Goal: Task Accomplishment & Management: Complete application form

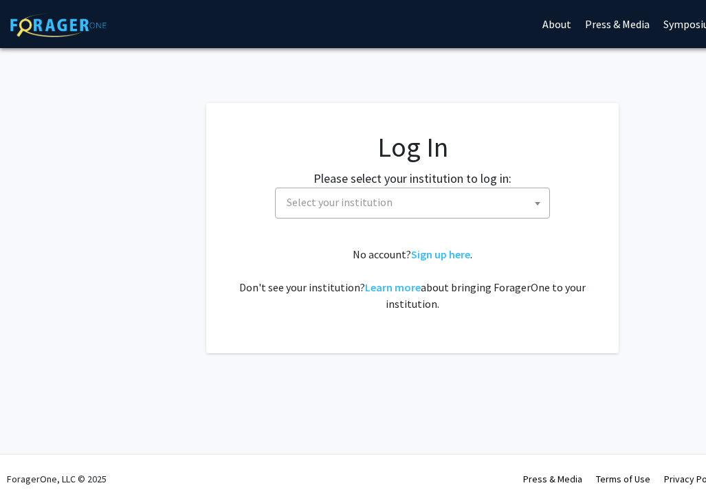
select select
click at [366, 203] on span "Select your institution" at bounding box center [340, 202] width 106 height 14
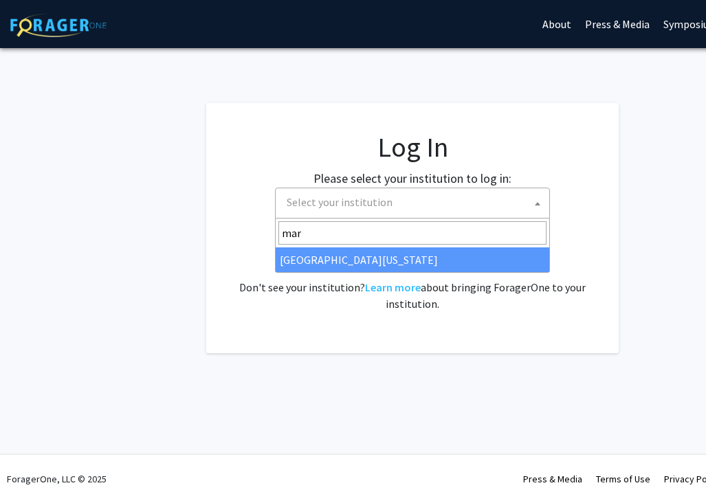
type input "mar"
select select "31"
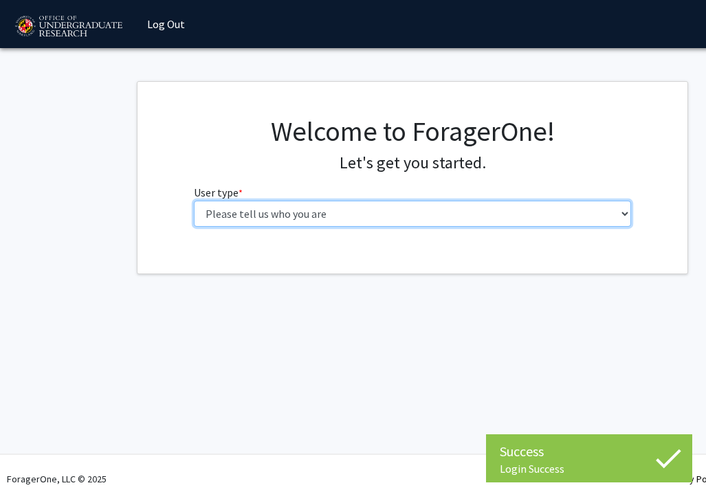
click at [392, 210] on select "Please tell us who you are Undergraduate Student Master's Student Doctoral Cand…" at bounding box center [413, 214] width 438 height 26
select select "1: undergrad"
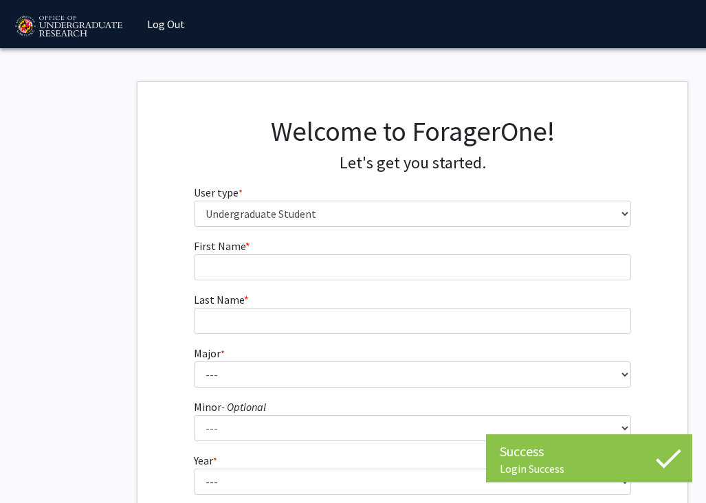
click at [377, 283] on form "First Name * required Last Name * required Major * required --- Accounting Aero…" at bounding box center [413, 403] width 438 height 331
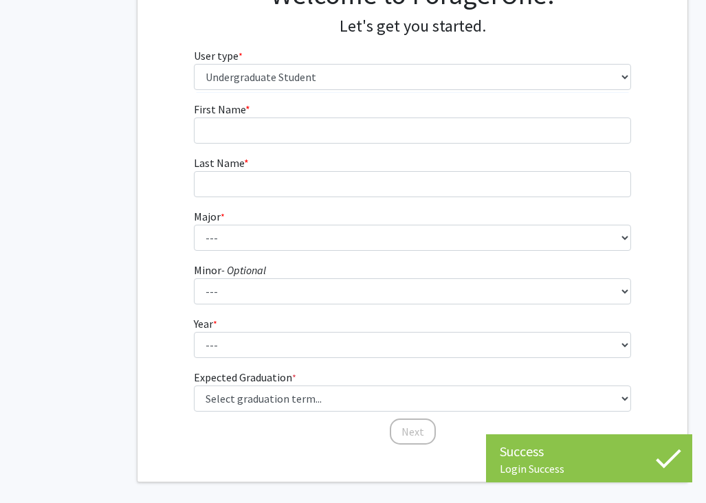
scroll to position [136, 0]
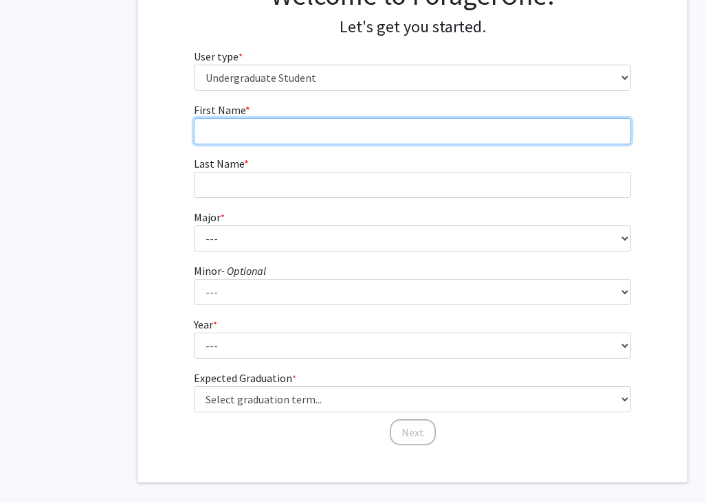
click at [269, 133] on input "First Name * required" at bounding box center [413, 131] width 438 height 26
type input "Su-Young"
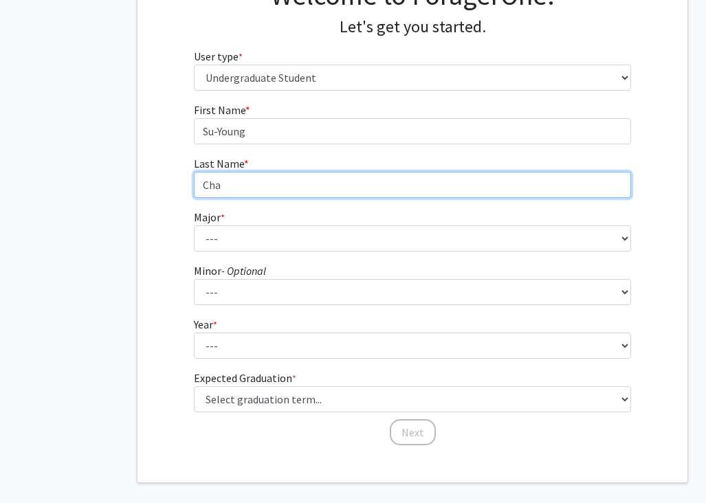
type input "Cha"
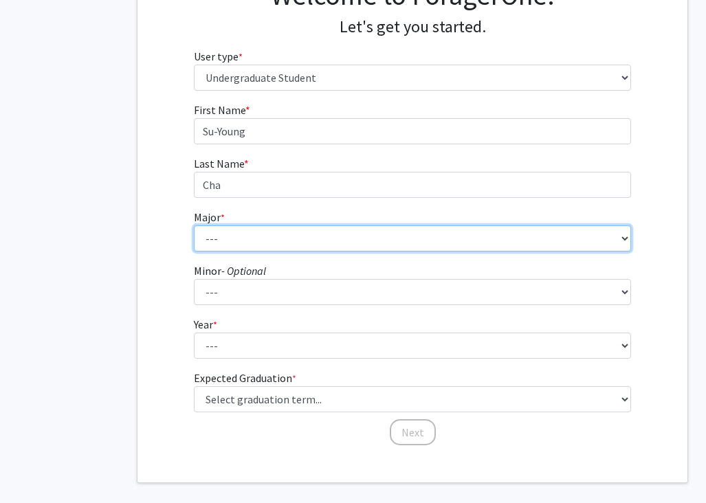
select select "76: 2377"
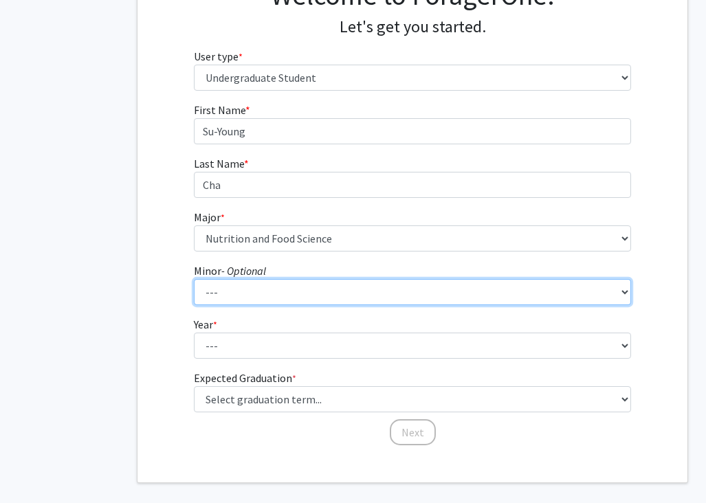
click at [249, 287] on select "--- Actuarial Mathematics Advanced Cybersecurity Experience for Students Africa…" at bounding box center [413, 292] width 438 height 26
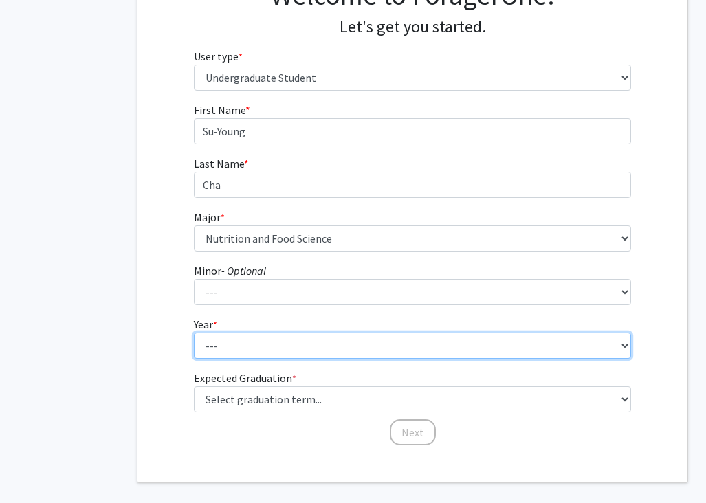
select select "4: senior"
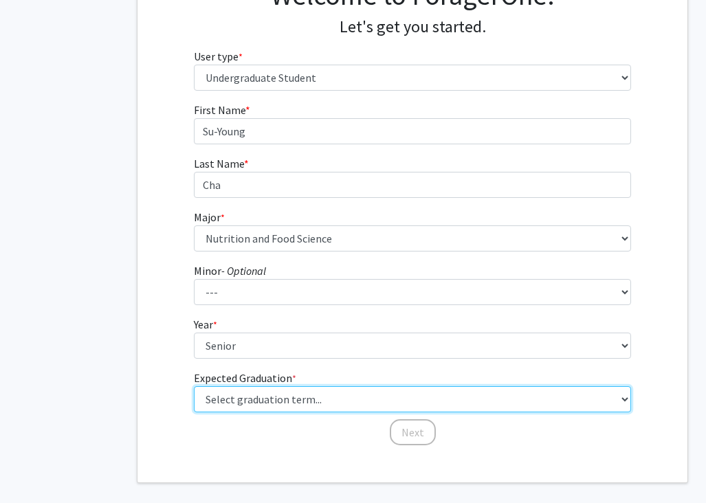
select select "9: spring_2027"
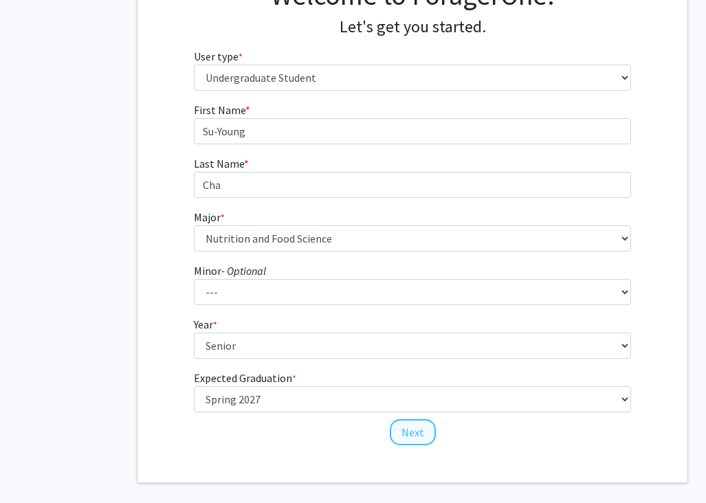
click at [412, 429] on button "Next" at bounding box center [413, 432] width 46 height 26
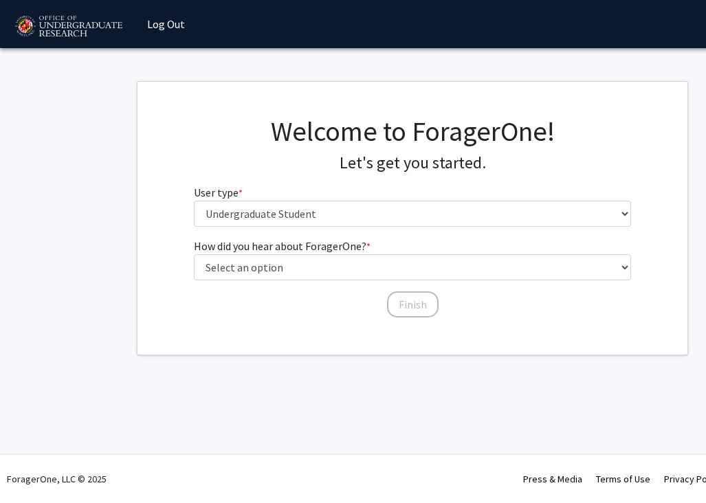
scroll to position [0, 0]
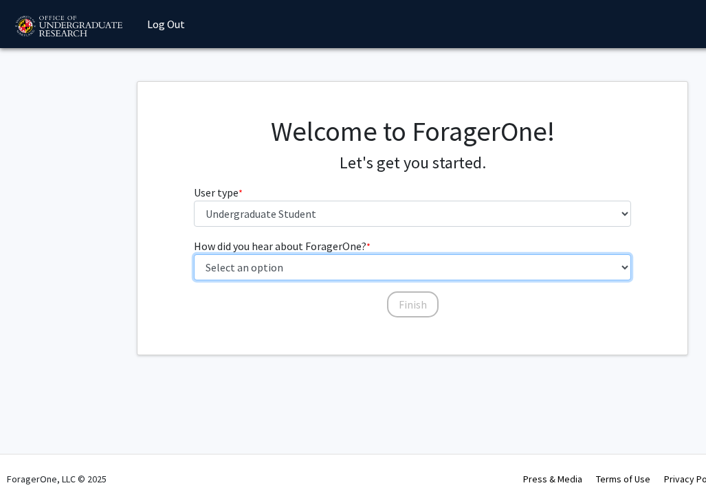
click at [323, 264] on select "Select an option Peer/student recommendation Faculty/staff recommendation Unive…" at bounding box center [413, 267] width 438 height 26
select select "1: peer_recommendation"
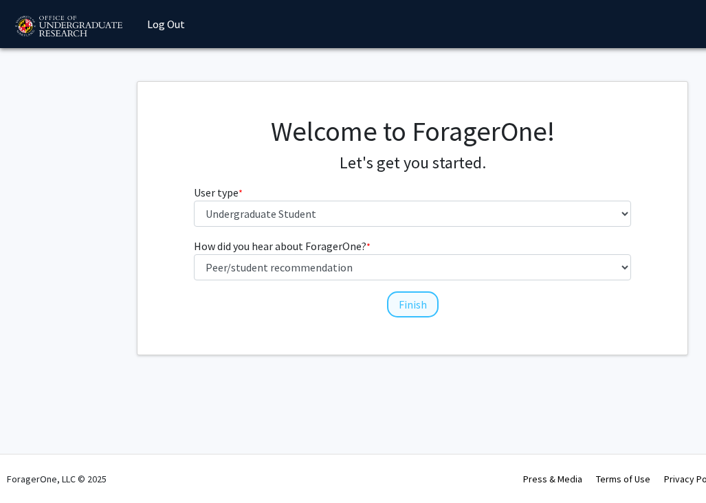
click at [401, 302] on button "Finish" at bounding box center [413, 304] width 52 height 26
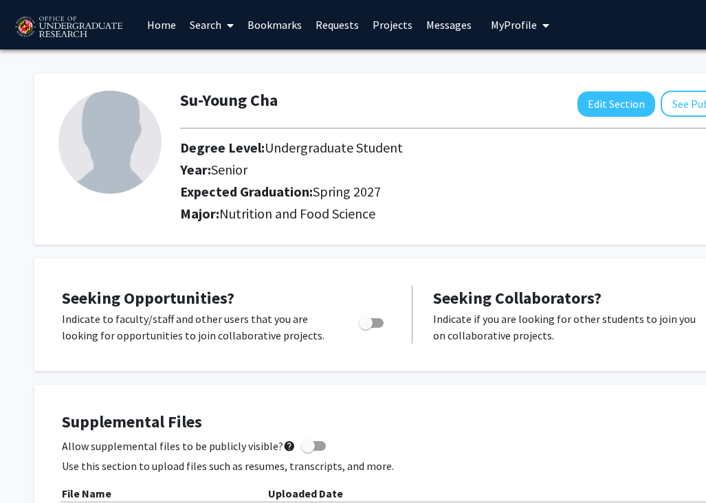
click at [203, 26] on link "Search" at bounding box center [212, 25] width 58 height 48
click at [219, 67] on span "Faculty/Staff" at bounding box center [233, 62] width 101 height 27
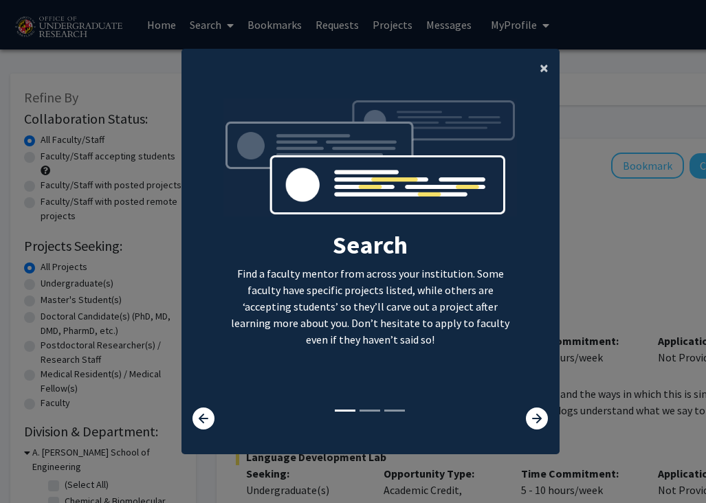
click at [539, 69] on button "×" at bounding box center [543, 68] width 31 height 38
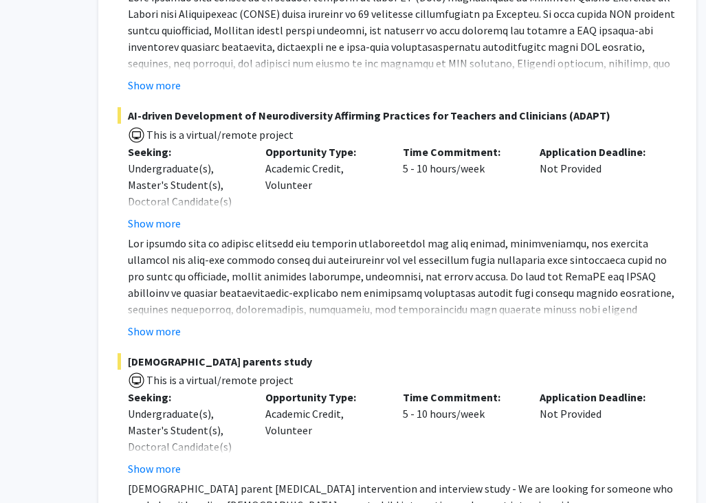
scroll to position [4604, 118]
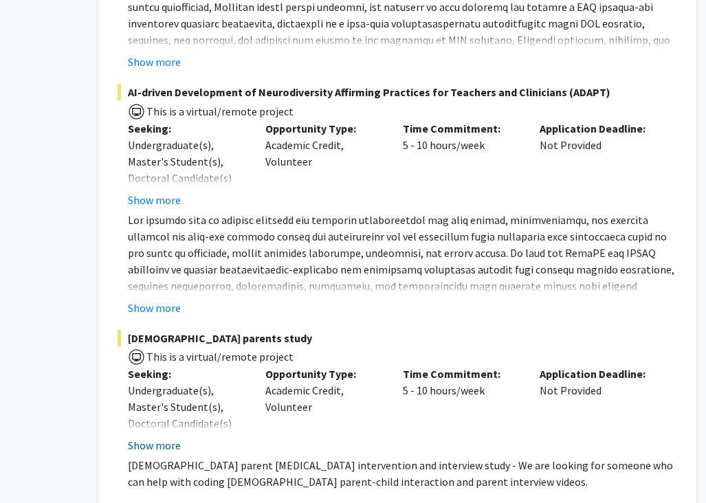
click at [161, 437] on button "Show more" at bounding box center [154, 445] width 53 height 16
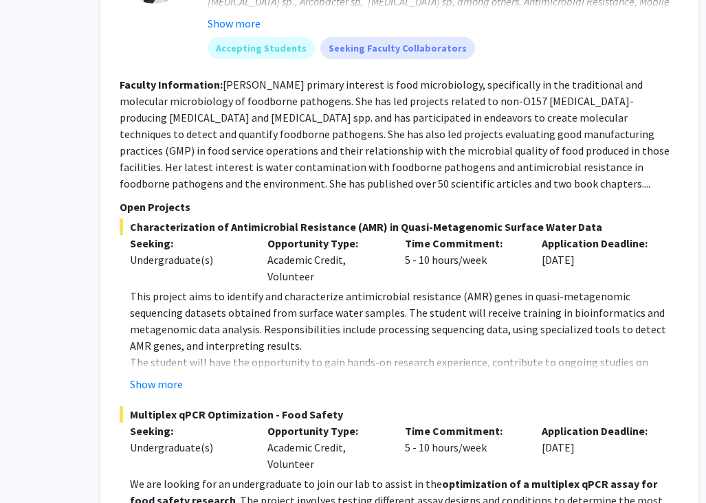
scroll to position [6709, 116]
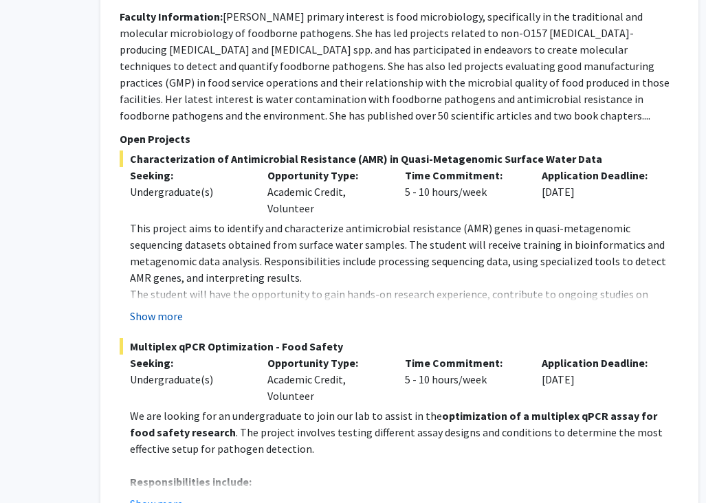
click at [142, 308] on button "Show more" at bounding box center [156, 316] width 53 height 16
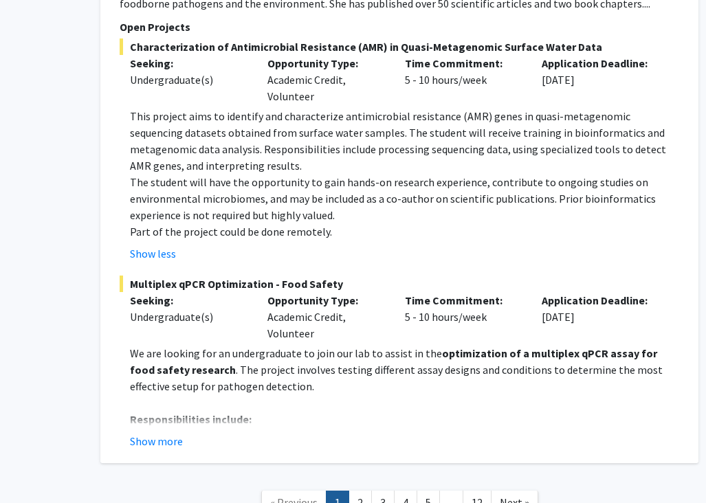
scroll to position [6830, 116]
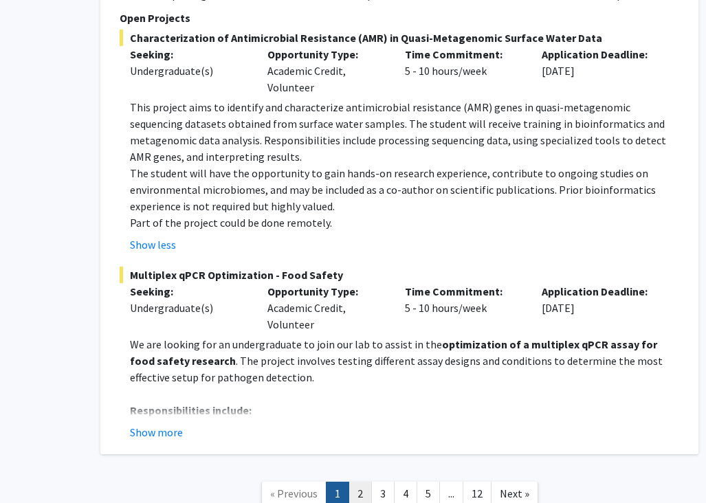
click at [356, 482] on link "2" at bounding box center [359, 494] width 23 height 24
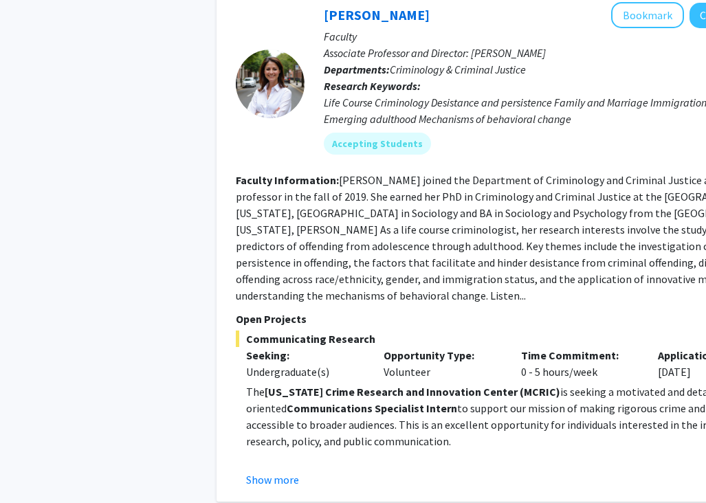
scroll to position [1200, 0]
